Goal: Task Accomplishment & Management: Use online tool/utility

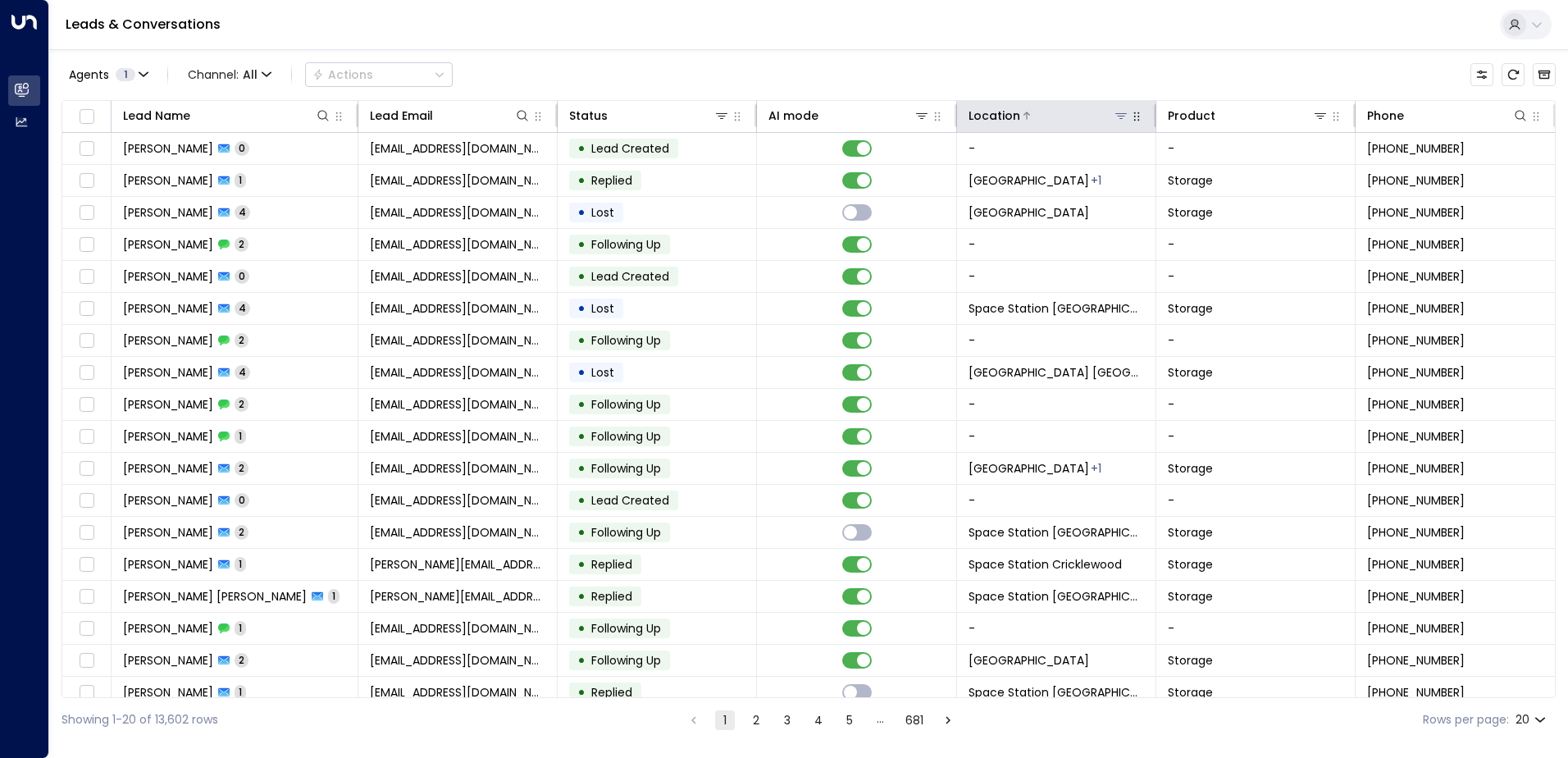
click at [1114, 122] on button at bounding box center [1120, 116] width 17 height 17
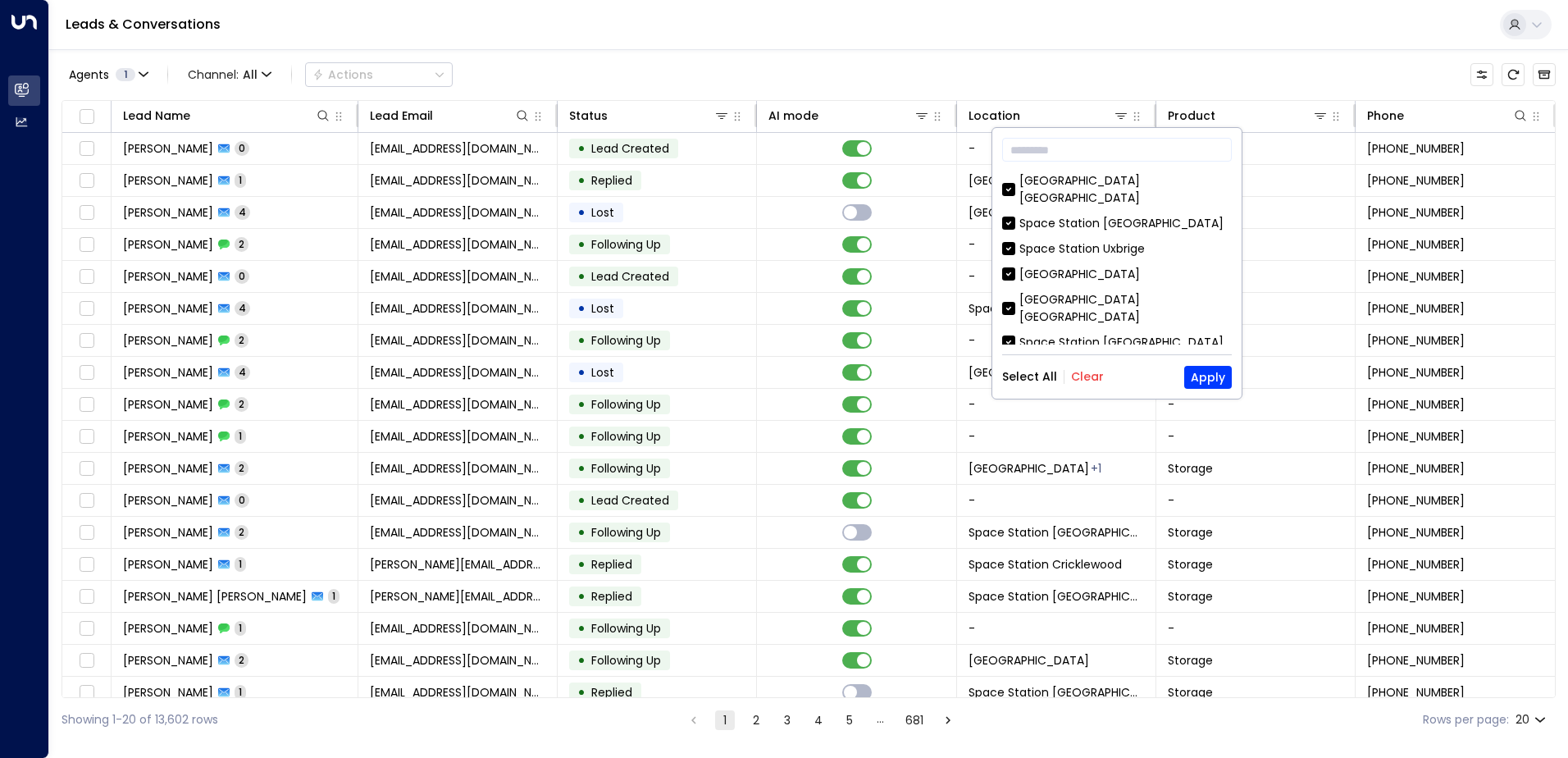
click at [1080, 375] on button "Clear" at bounding box center [1087, 377] width 33 height 14
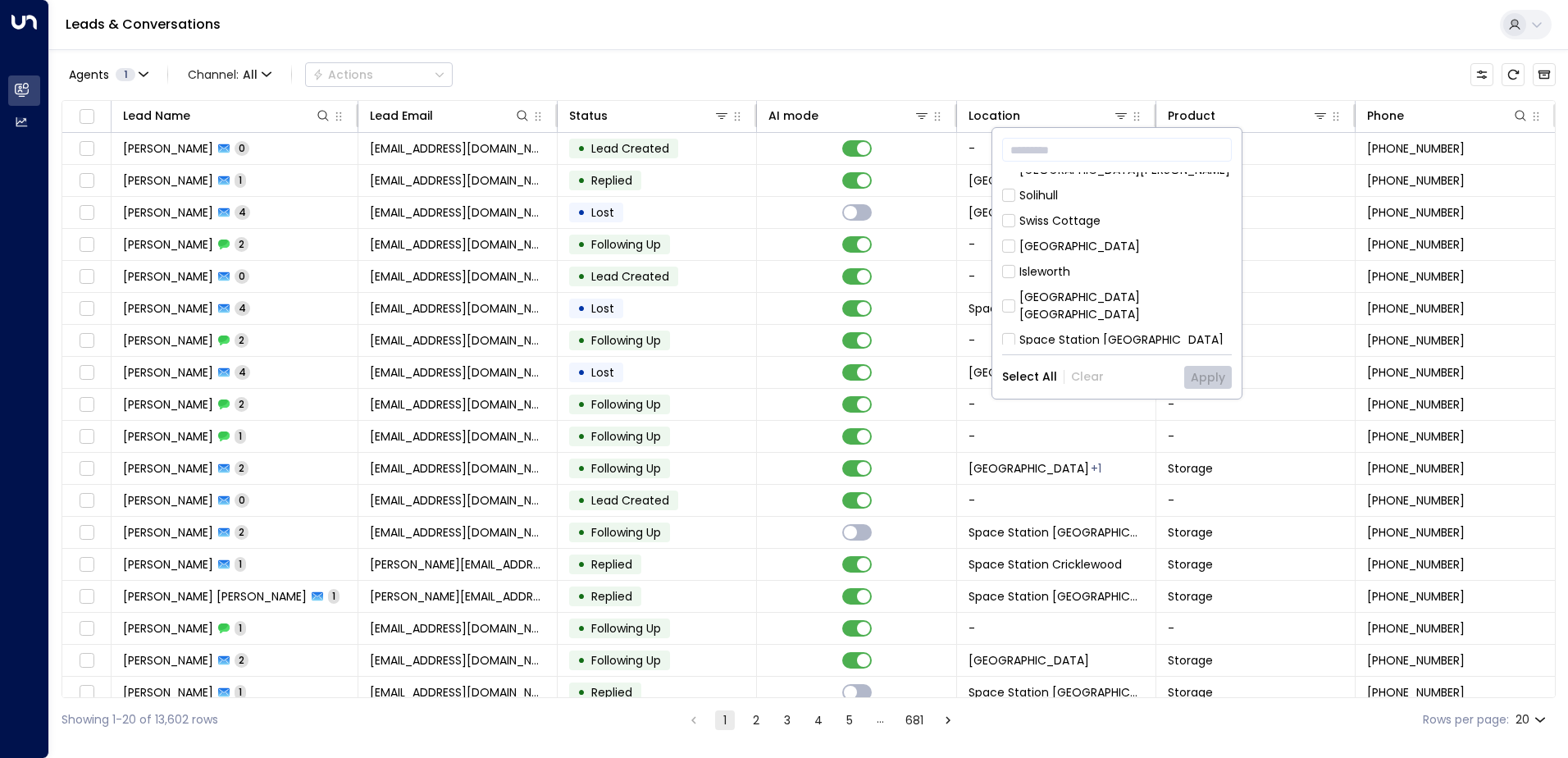
scroll to position [328, 0]
click at [1136, 198] on div "[GEOGRAPHIC_DATA] [GEOGRAPHIC_DATA] [GEOGRAPHIC_DATA] [GEOGRAPHIC_DATA] [GEOGRA…" at bounding box center [1116, 258] width 229 height 172
click at [1142, 252] on div "[GEOGRAPHIC_DATA] [GEOGRAPHIC_DATA]" at bounding box center [1125, 268] width 213 height 34
click at [1187, 371] on button "Apply" at bounding box center [1208, 377] width 48 height 23
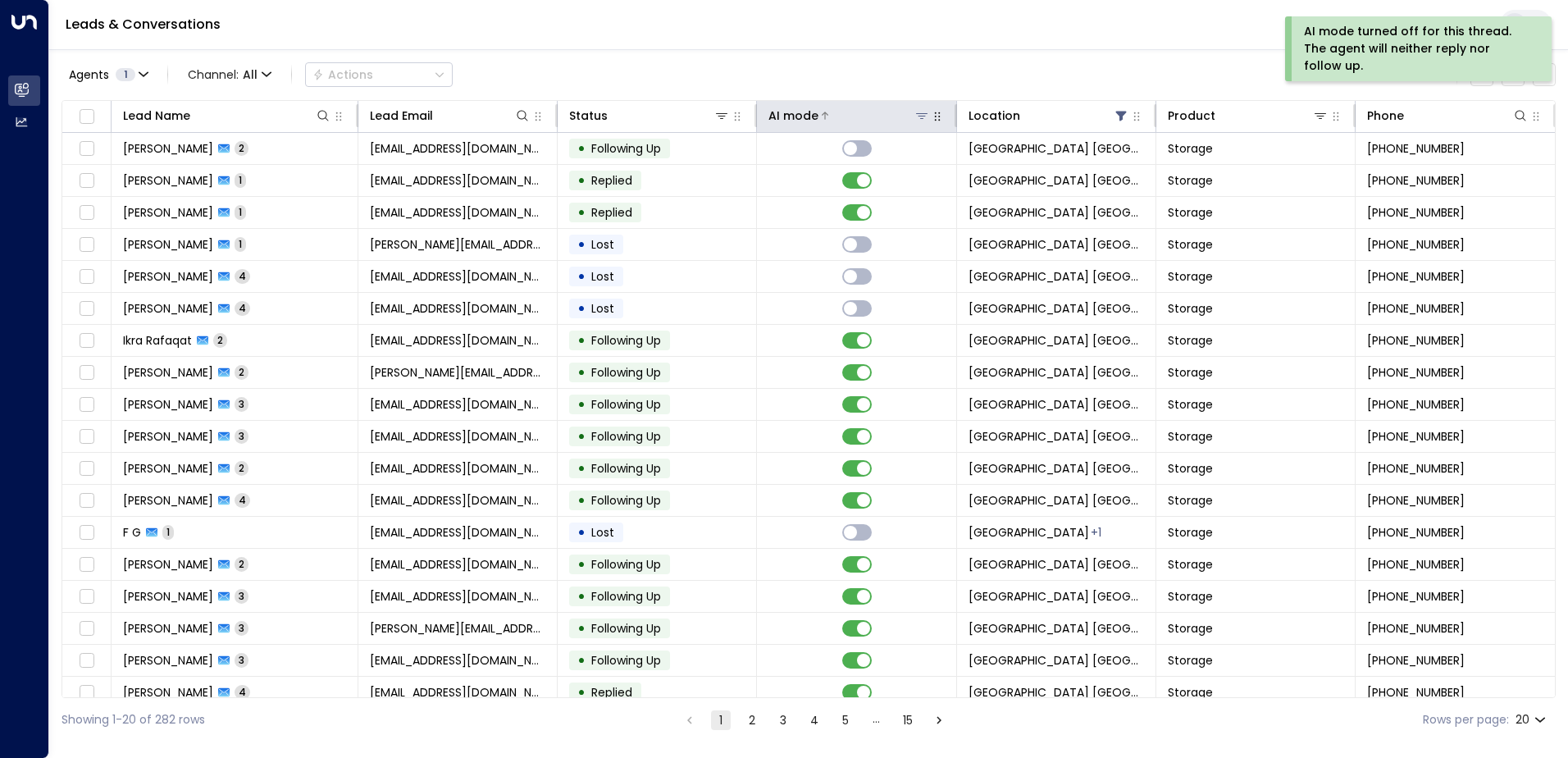
click at [862, 114] on div at bounding box center [873, 116] width 111 height 17
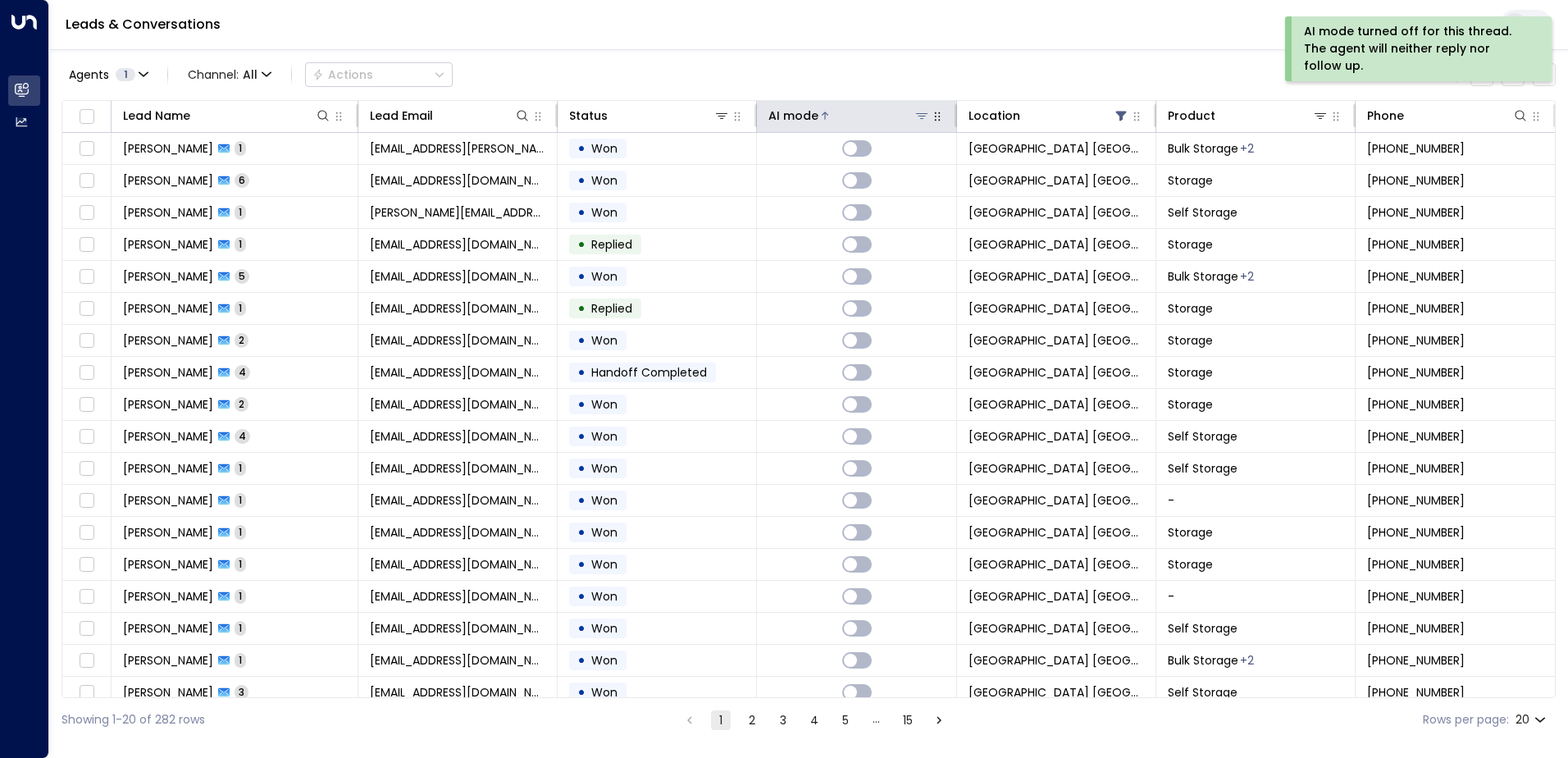
click at [862, 114] on div at bounding box center [873, 116] width 111 height 17
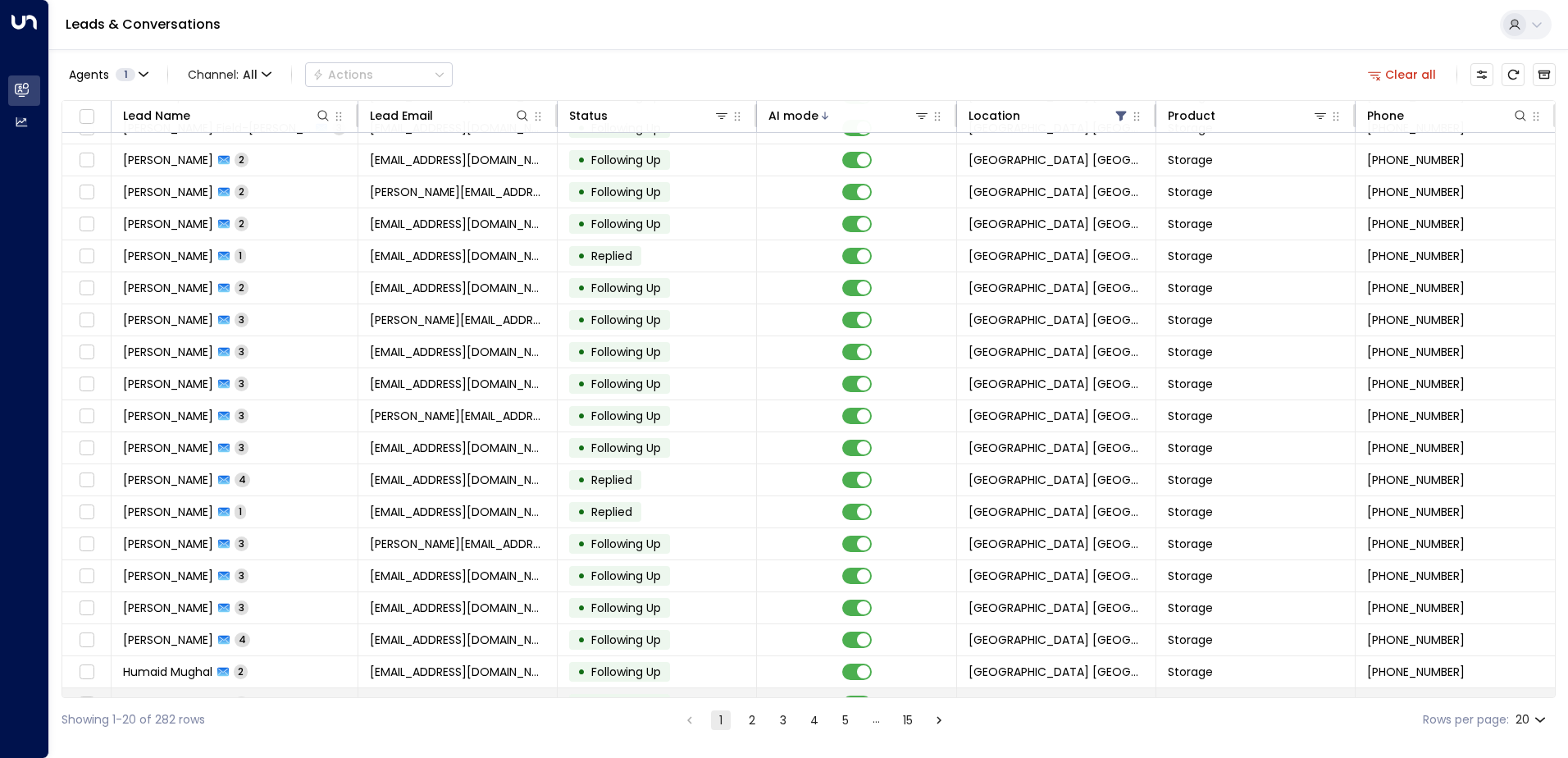
scroll to position [81, 0]
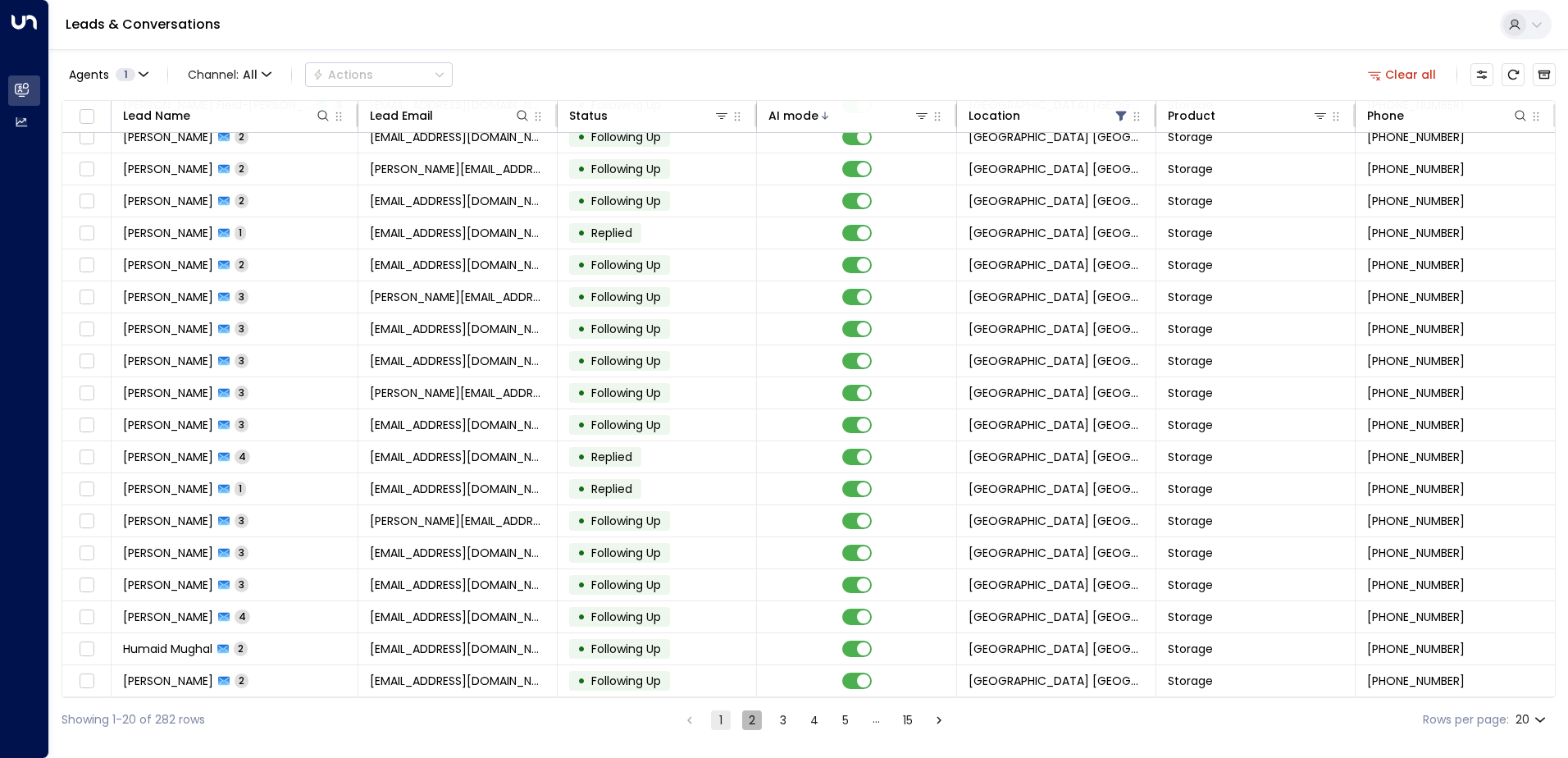
click at [752, 723] on button "2" at bounding box center [752, 720] width 19 height 19
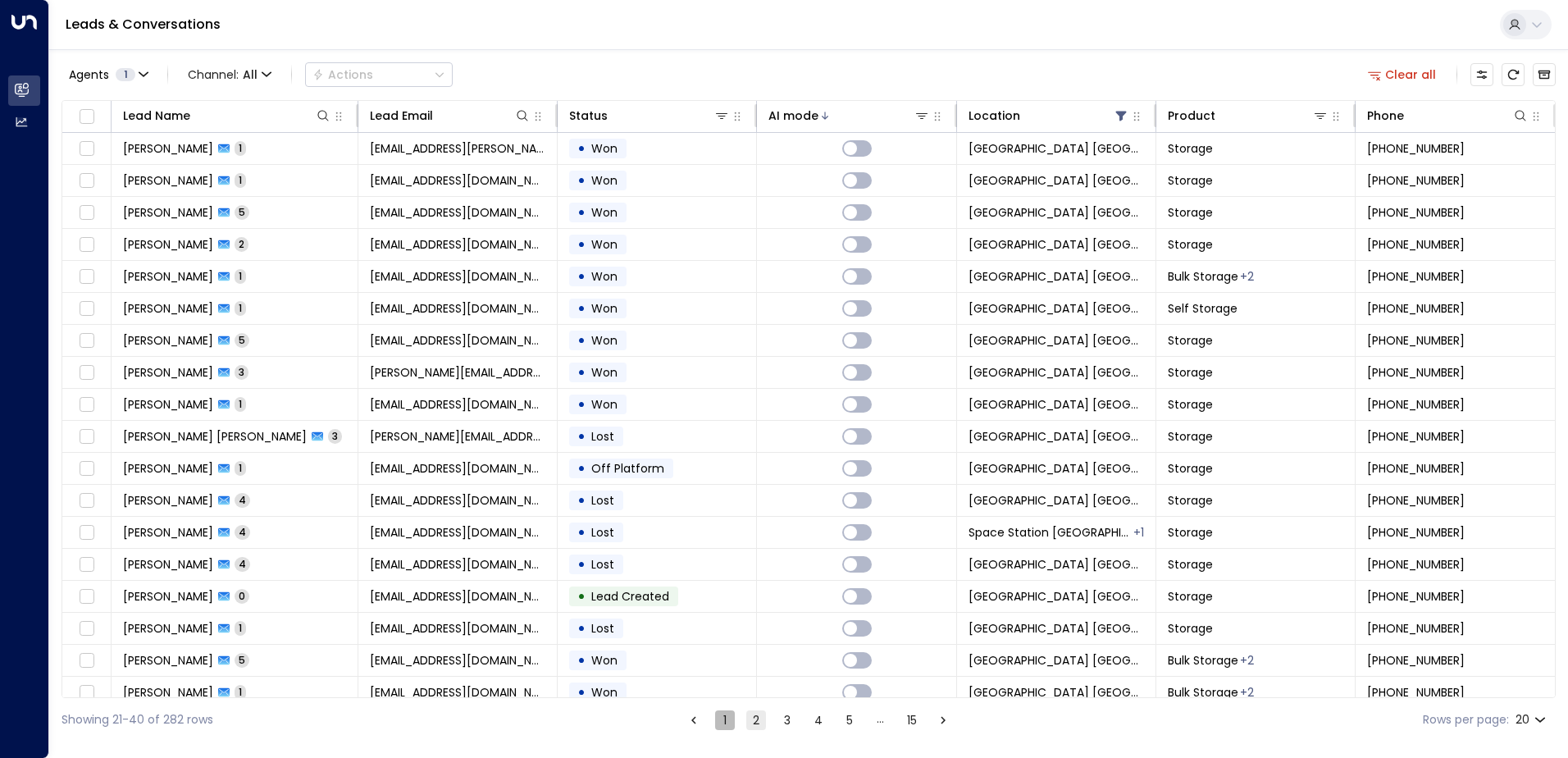
click at [717, 723] on button "1" at bounding box center [725, 720] width 19 height 19
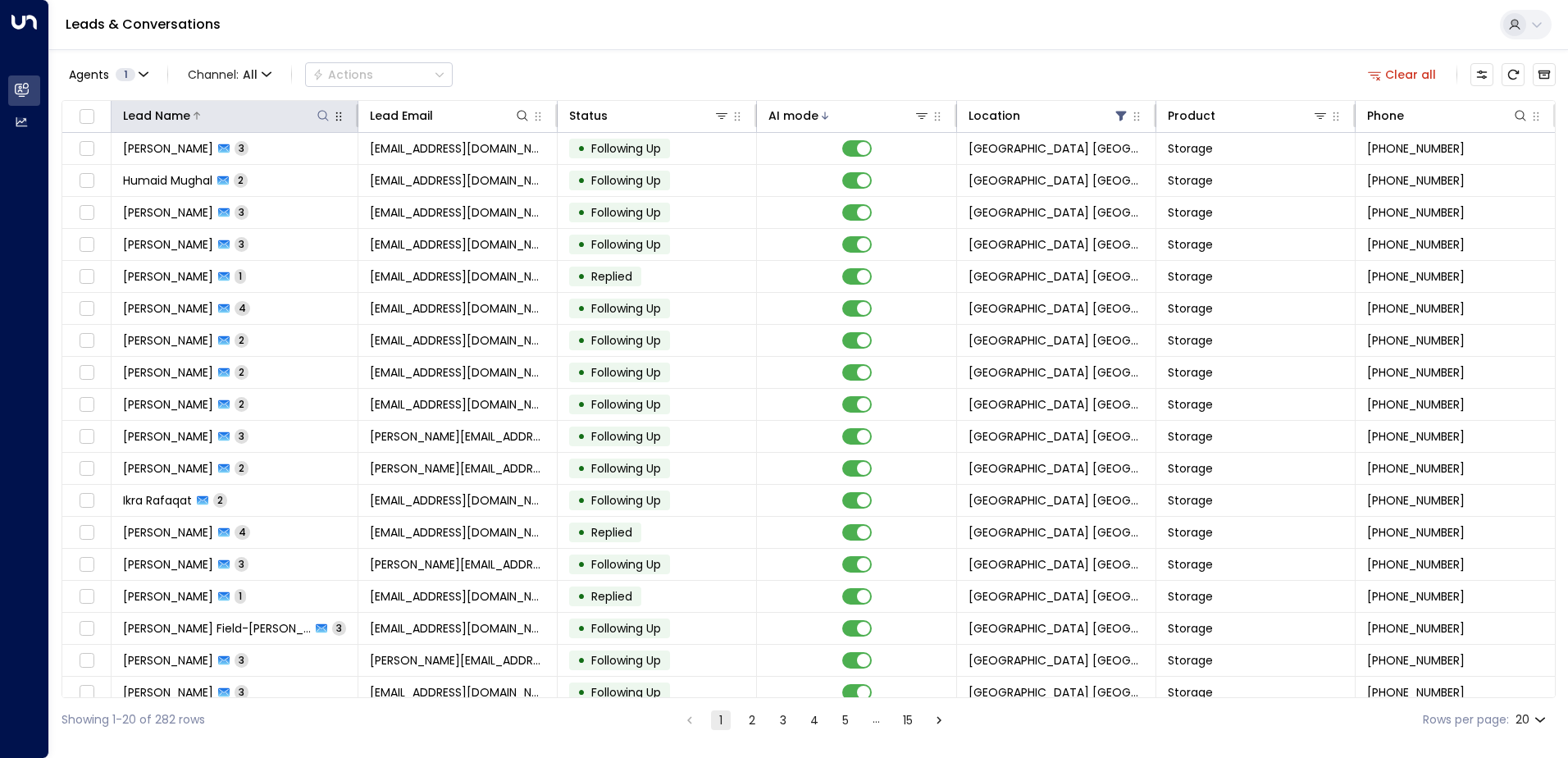
click at [324, 113] on icon at bounding box center [324, 116] width 14 height 14
type input "****"
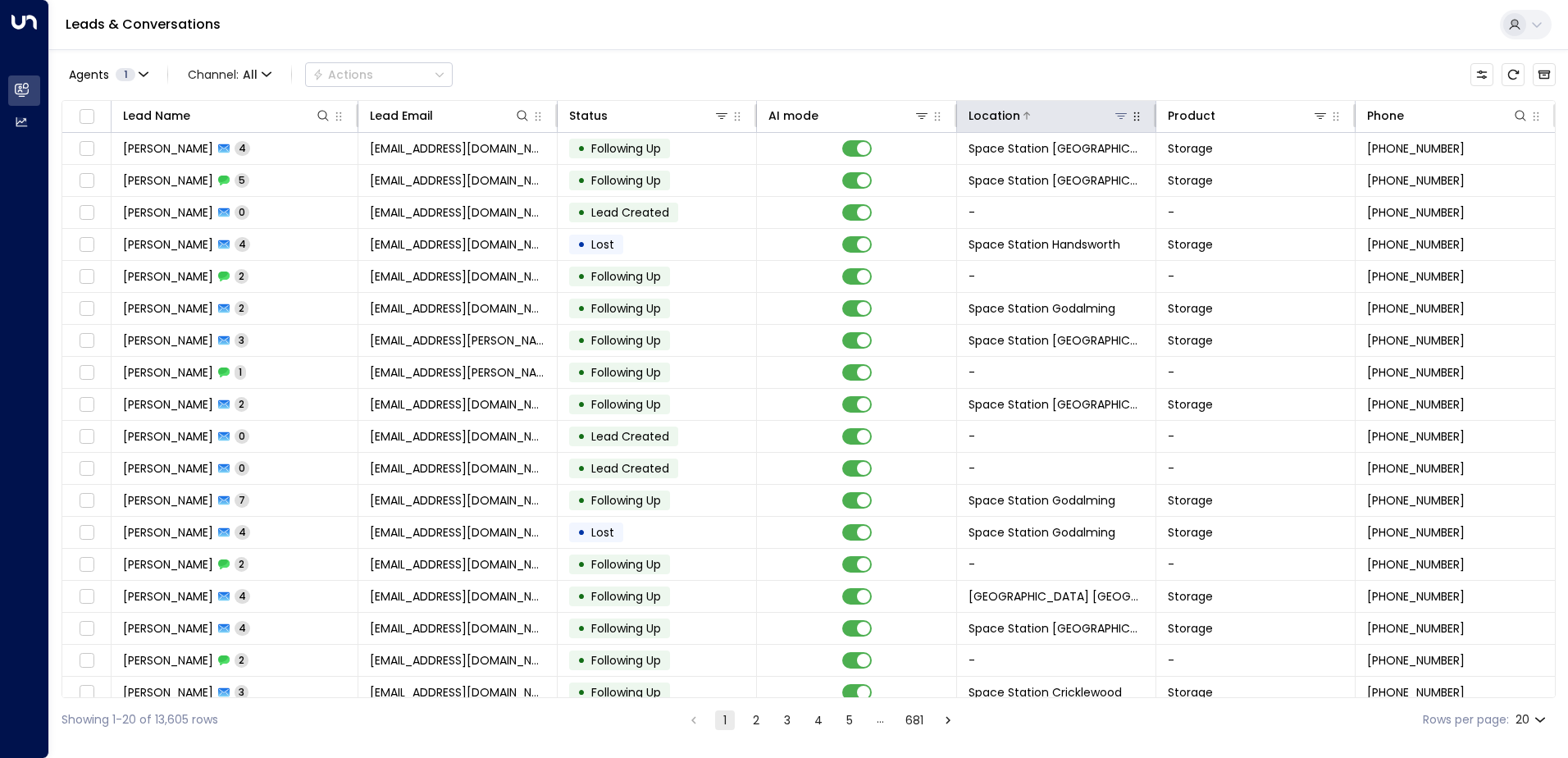
click at [778, 113] on icon at bounding box center [1121, 116] width 12 height 6
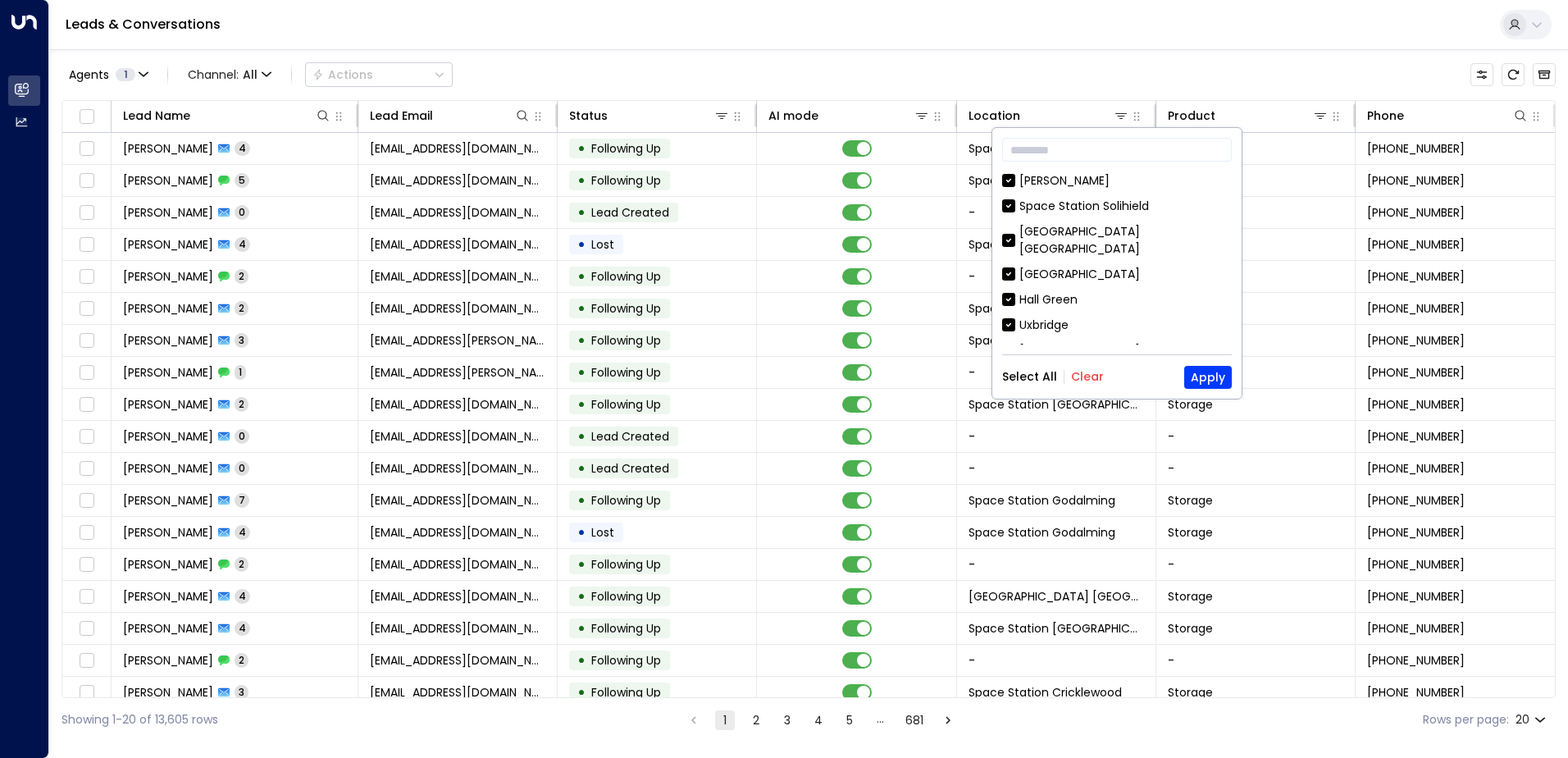
click at [778, 377] on button "Clear" at bounding box center [1087, 377] width 33 height 14
click at [778, 229] on div "[GEOGRAPHIC_DATA] [GEOGRAPHIC_DATA]" at bounding box center [1125, 240] width 213 height 34
click at [778, 375] on button "Apply" at bounding box center [1208, 377] width 48 height 23
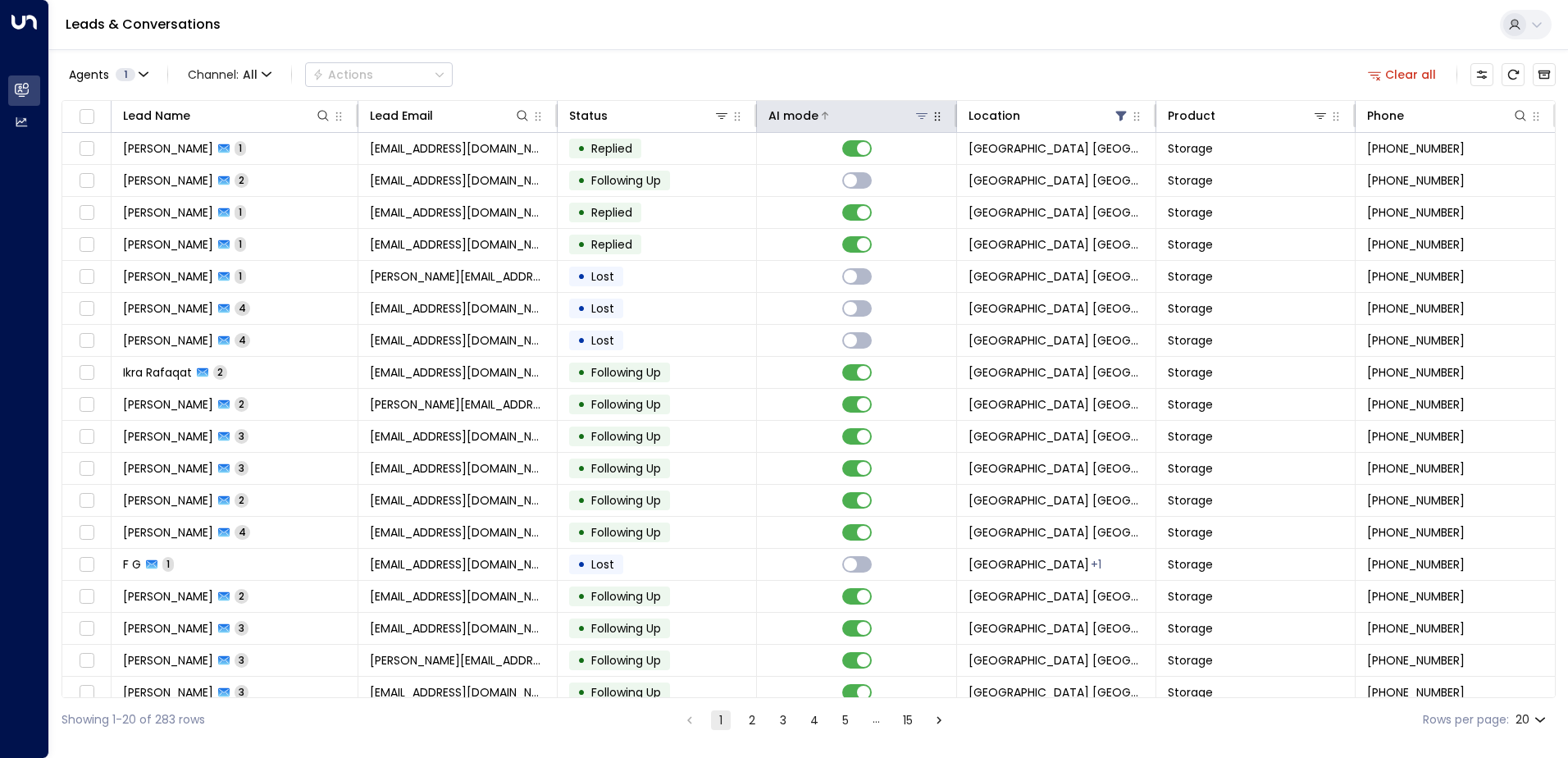
click at [778, 114] on div at bounding box center [873, 116] width 111 height 17
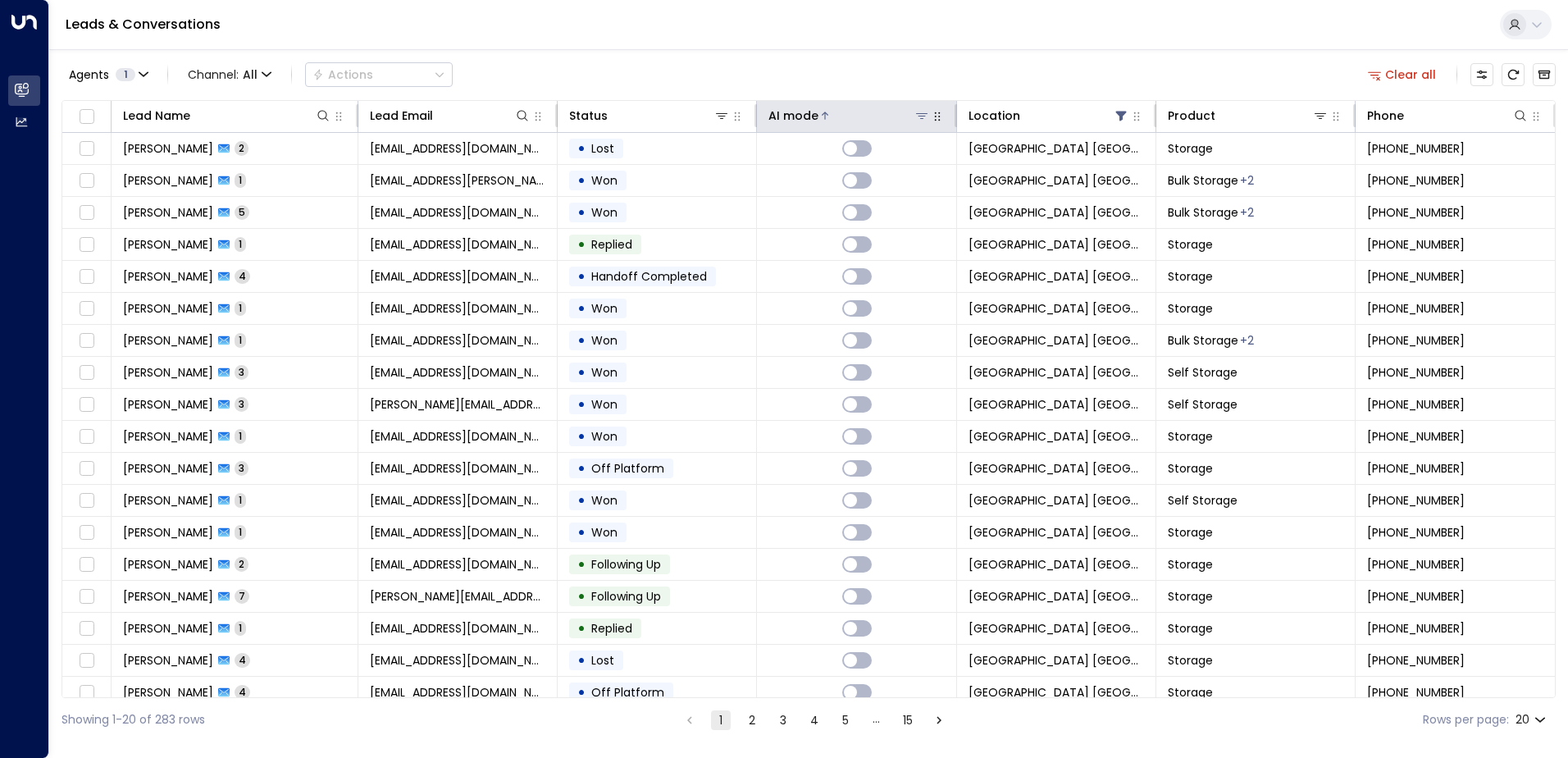
click at [778, 123] on div at bounding box center [873, 116] width 111 height 17
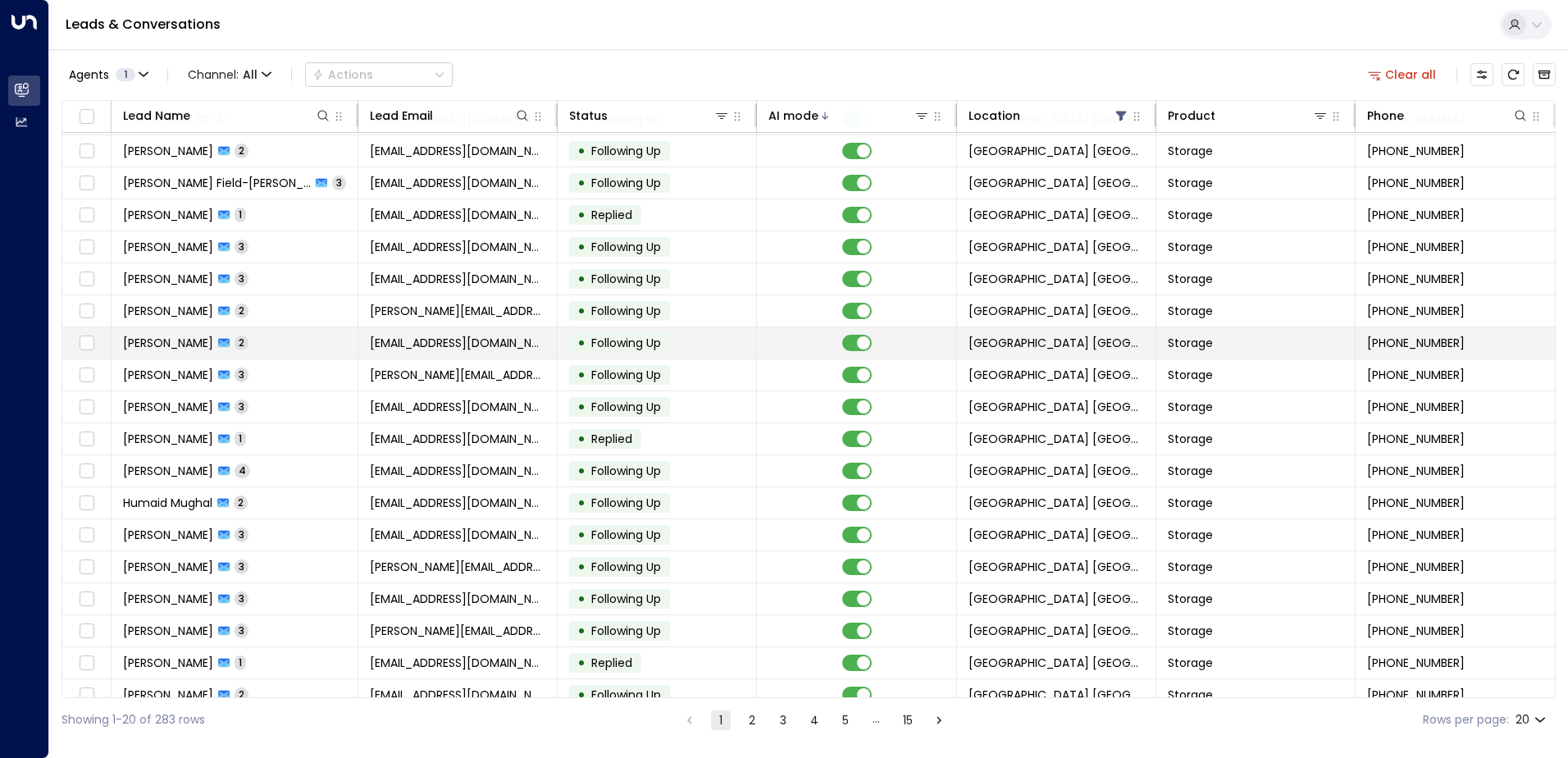
scroll to position [81, 0]
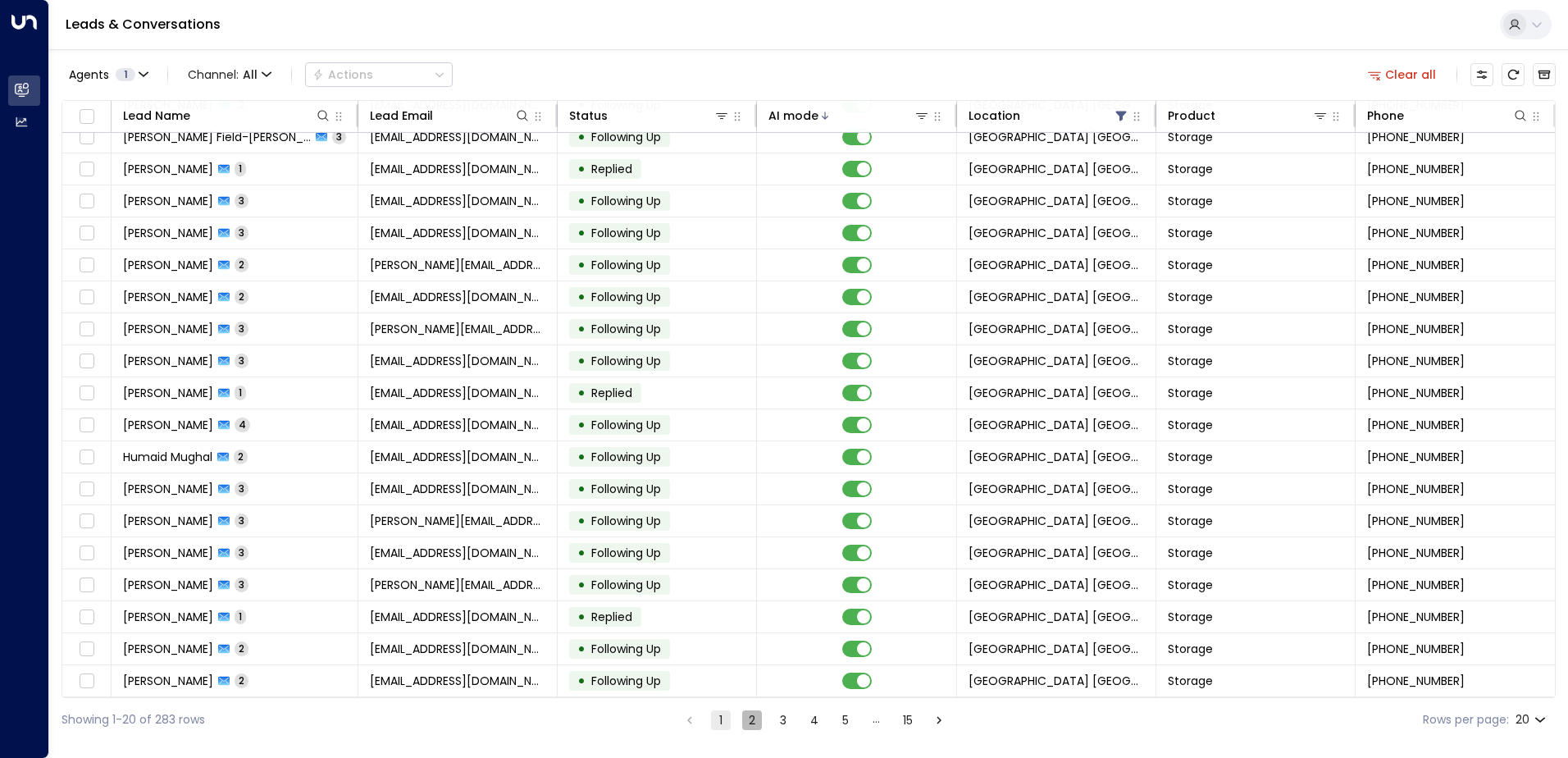
click at [745, 725] on button "2" at bounding box center [752, 720] width 19 height 19
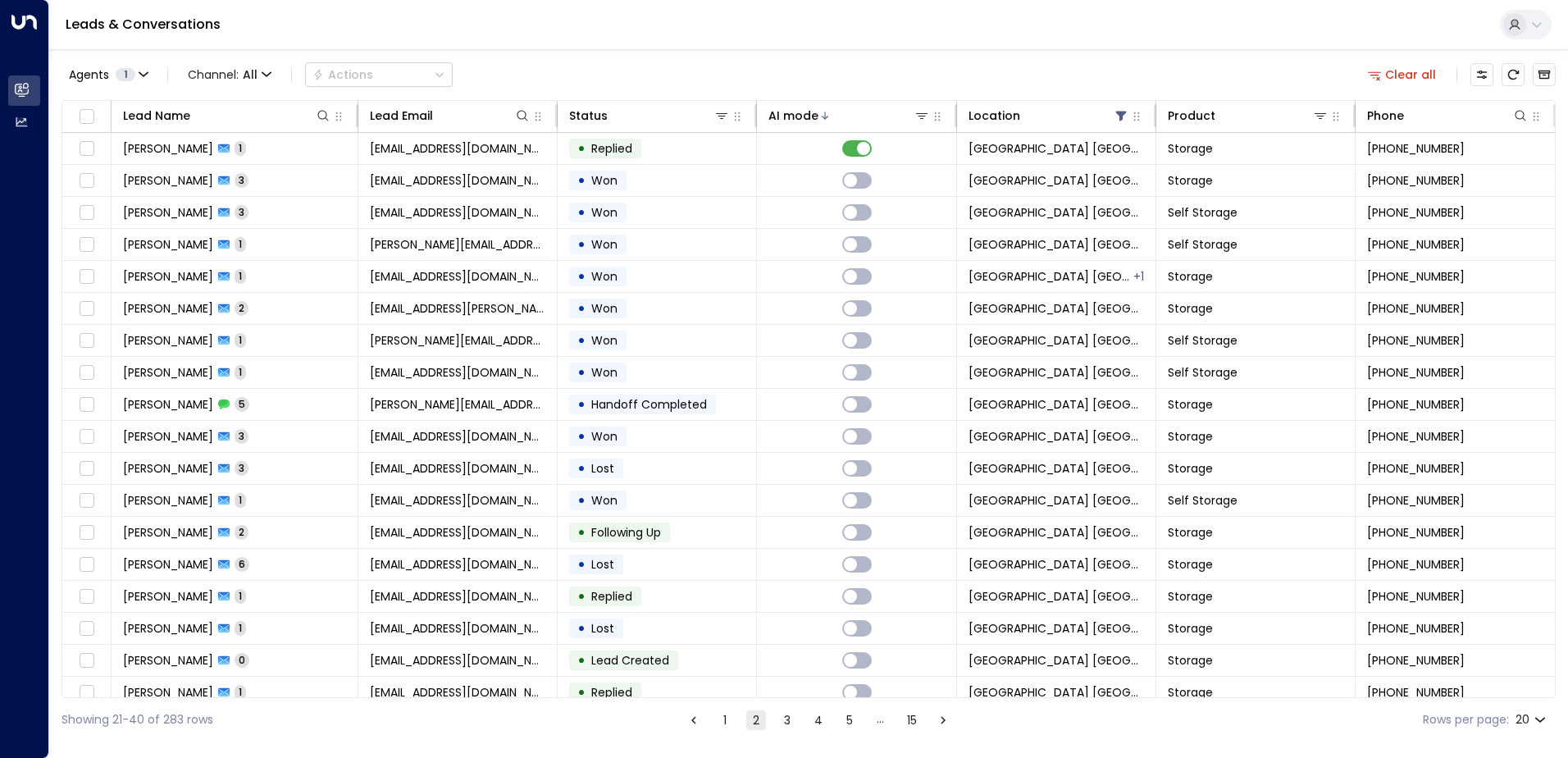
click at [715, 723] on button "1" at bounding box center [725, 720] width 19 height 19
